Goal: Transaction & Acquisition: Subscribe to service/newsletter

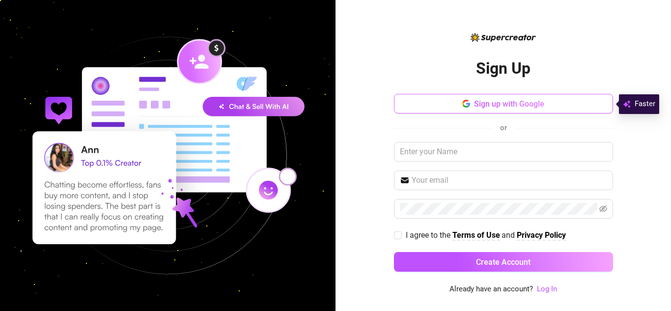
click at [525, 106] on span "Sign up with Google" at bounding box center [509, 103] width 70 height 9
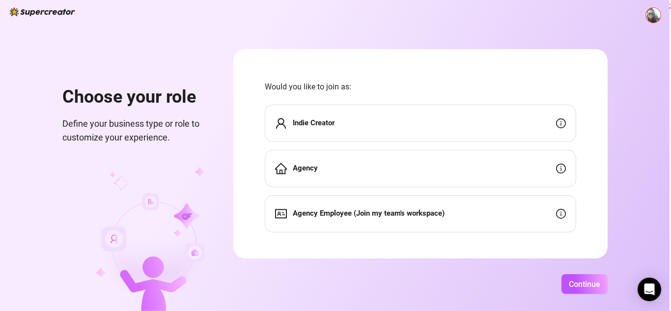
click at [351, 119] on div "Indie Creator" at bounding box center [420, 123] width 311 height 37
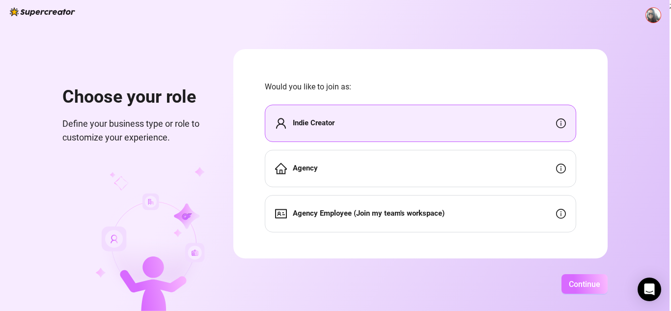
click at [585, 286] on span "Continue" at bounding box center [584, 284] width 31 height 9
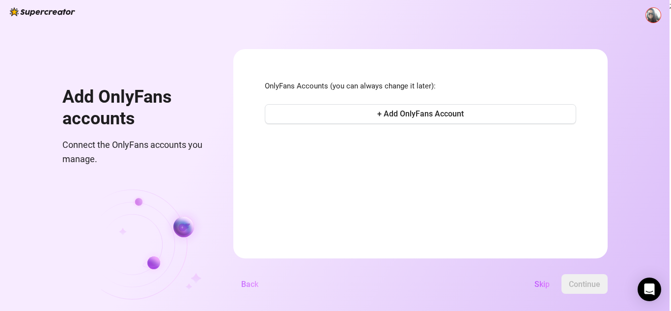
click at [248, 283] on span "Back" at bounding box center [249, 284] width 17 height 9
